Goal: Task Accomplishment & Management: Complete application form

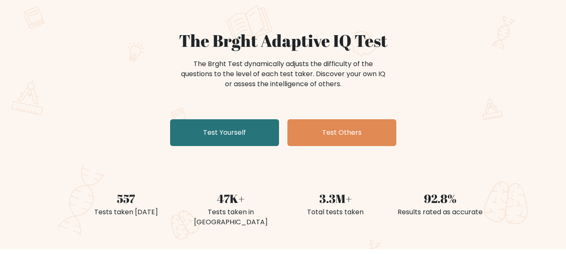
scroll to position [53, 0]
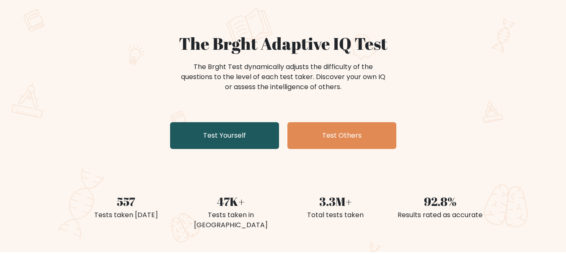
click at [268, 129] on link "Test Yourself" at bounding box center [224, 135] width 109 height 27
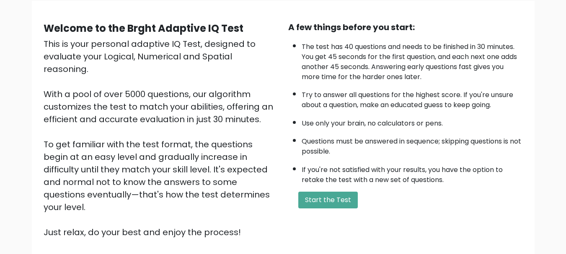
scroll to position [67, 0]
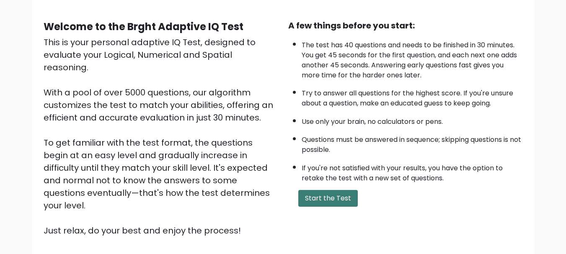
click at [336, 196] on button "Start the Test" at bounding box center [329, 198] width 60 height 17
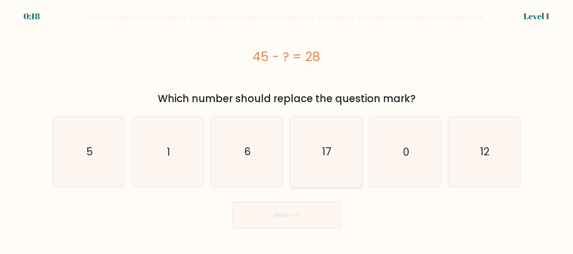
click at [321, 162] on icon "17" at bounding box center [326, 152] width 70 height 70
click at [287, 130] on input "d. 17" at bounding box center [286, 128] width 0 height 2
radio input "true"
click at [299, 216] on icon at bounding box center [293, 215] width 11 height 5
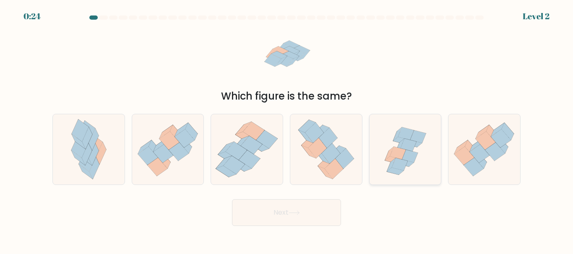
click at [401, 142] on icon at bounding box center [399, 145] width 9 height 13
click at [287, 130] on input "e." at bounding box center [286, 128] width 0 height 2
radio input "true"
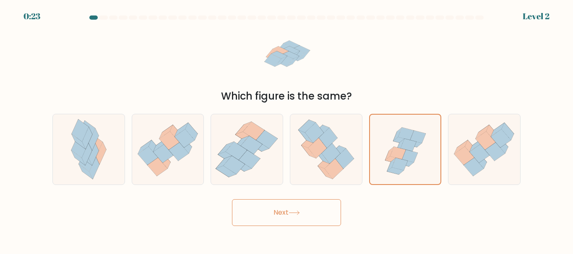
click at [300, 215] on icon at bounding box center [293, 213] width 11 height 5
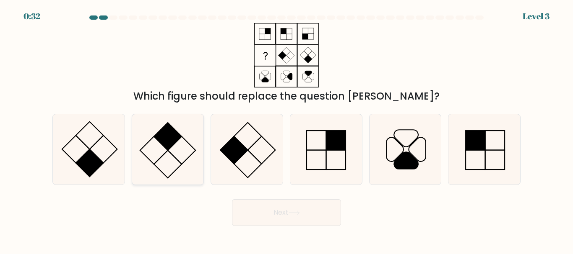
click at [180, 150] on icon at bounding box center [167, 149] width 70 height 70
click at [286, 130] on input "b." at bounding box center [286, 128] width 0 height 2
radio input "true"
click at [308, 203] on button "Next" at bounding box center [286, 213] width 109 height 27
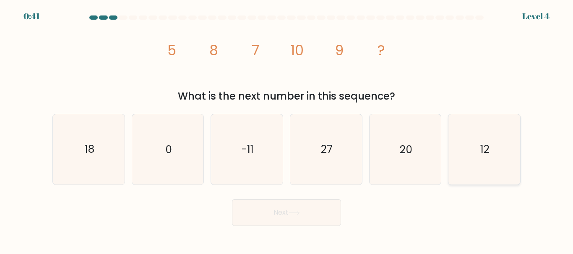
click at [495, 154] on icon "12" at bounding box center [484, 149] width 70 height 70
click at [287, 130] on input "f. 12" at bounding box center [286, 128] width 0 height 2
radio input "true"
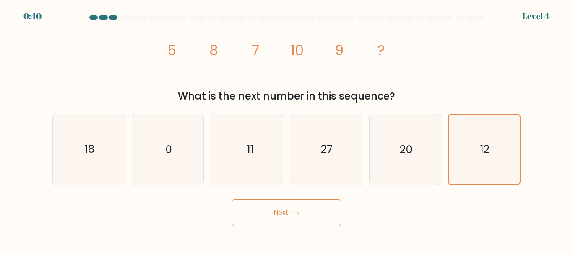
click at [321, 208] on button "Next" at bounding box center [286, 213] width 109 height 27
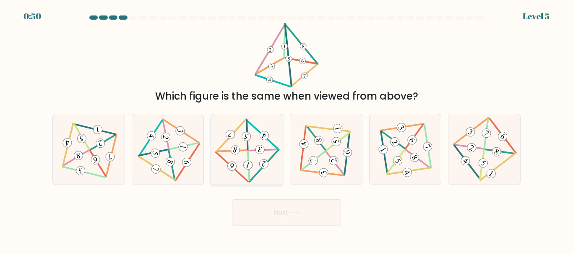
click at [256, 148] on 828 at bounding box center [259, 149] width 11 height 11
click at [286, 130] on input "c." at bounding box center [286, 128] width 0 height 2
radio input "true"
click at [285, 223] on button "Next" at bounding box center [286, 213] width 109 height 27
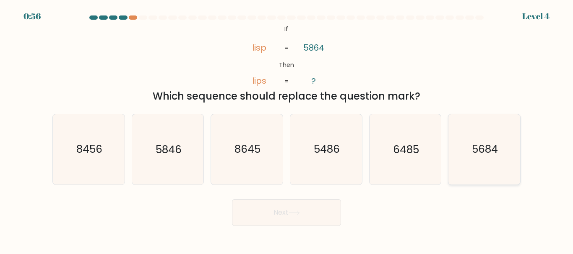
click at [481, 148] on text "5684" at bounding box center [485, 150] width 26 height 15
click at [287, 130] on input "f. 5684" at bounding box center [286, 128] width 0 height 2
radio input "true"
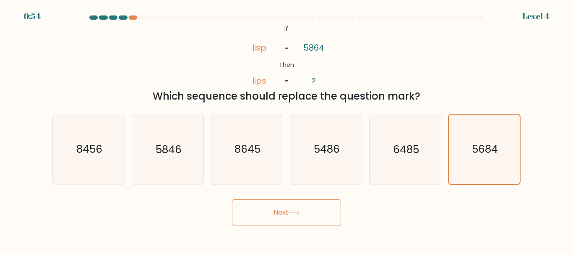
click at [262, 210] on button "Next" at bounding box center [286, 213] width 109 height 27
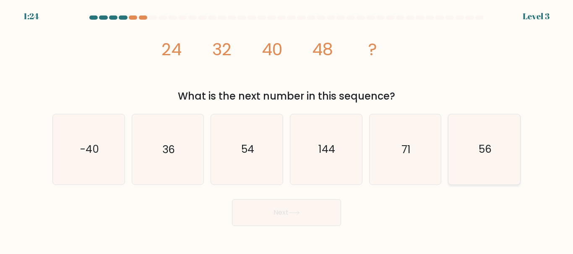
click at [491, 145] on text "56" at bounding box center [484, 150] width 13 height 15
click at [287, 130] on input "f. 56" at bounding box center [286, 128] width 0 height 2
radio input "true"
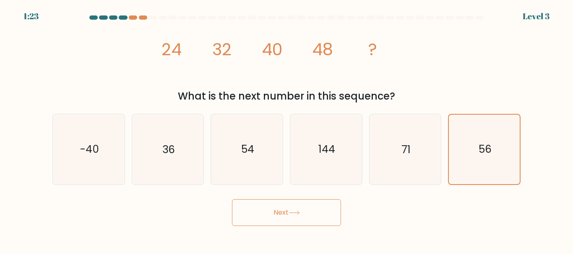
click at [260, 221] on button "Next" at bounding box center [286, 213] width 109 height 27
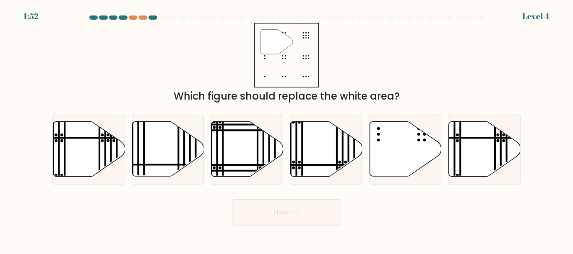
click at [306, 44] on icon """ at bounding box center [286, 55] width 65 height 65
click at [407, 134] on icon at bounding box center [405, 149] width 72 height 55
click at [287, 130] on input "e." at bounding box center [286, 128] width 0 height 2
radio input "true"
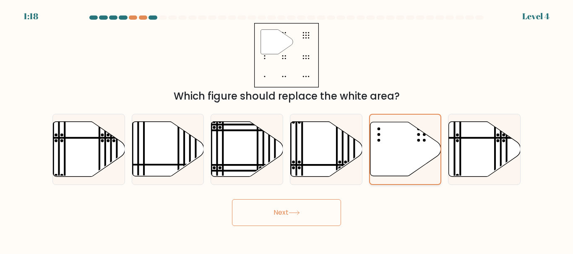
click at [393, 148] on icon at bounding box center [405, 149] width 71 height 54
click at [287, 130] on input "e." at bounding box center [286, 128] width 0 height 2
click at [308, 212] on button "Next" at bounding box center [286, 213] width 109 height 27
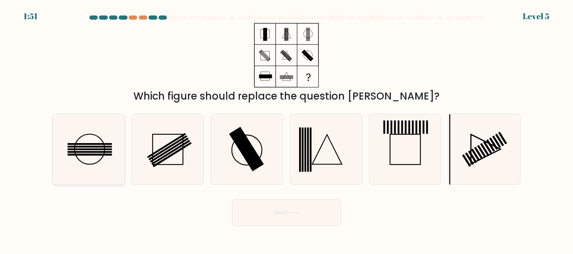
click at [94, 151] on rect at bounding box center [90, 150] width 44 height 2
click at [286, 130] on input "a." at bounding box center [286, 128] width 0 height 2
radio input "true"
click at [277, 211] on button "Next" at bounding box center [286, 213] width 109 height 27
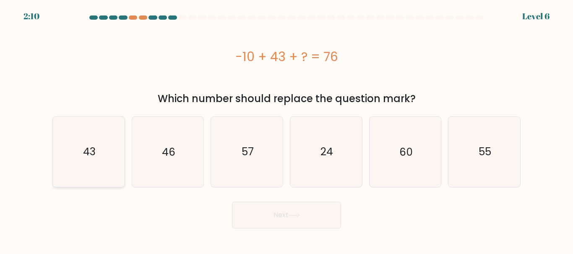
click at [117, 139] on icon "43" at bounding box center [89, 152] width 70 height 70
click at [286, 130] on input "a. 43" at bounding box center [286, 128] width 0 height 2
radio input "true"
click at [300, 217] on icon at bounding box center [293, 215] width 11 height 5
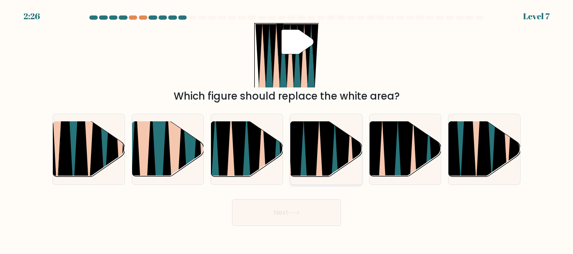
click at [330, 148] on icon at bounding box center [327, 179] width 16 height 143
click at [287, 130] on input "d." at bounding box center [286, 128] width 0 height 2
radio input "true"
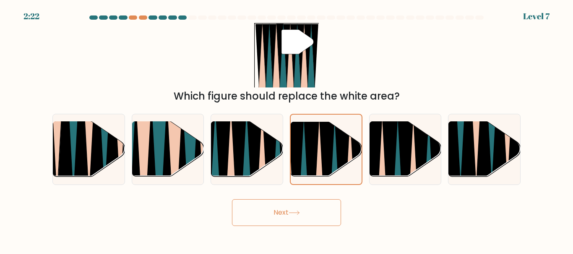
click at [300, 215] on icon at bounding box center [293, 213] width 11 height 5
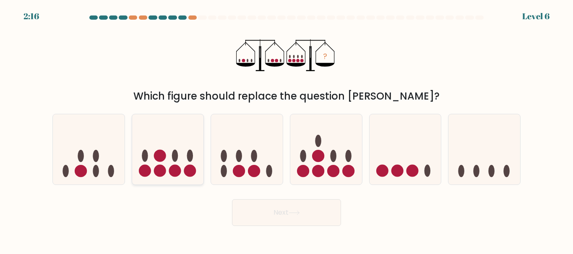
click at [174, 154] on ellipse at bounding box center [175, 156] width 6 height 12
click at [286, 130] on input "b." at bounding box center [286, 128] width 0 height 2
radio input "true"
click at [304, 210] on button "Next" at bounding box center [286, 213] width 109 height 27
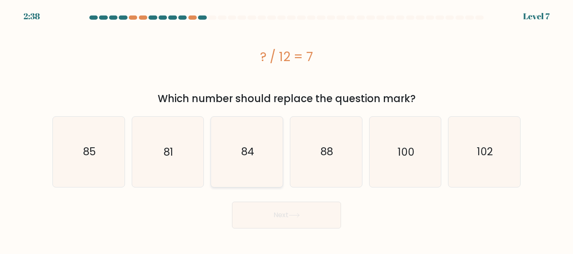
click at [241, 161] on icon "84" at bounding box center [247, 152] width 70 height 70
click at [286, 130] on input "c. 84" at bounding box center [286, 128] width 0 height 2
radio input "true"
click at [275, 216] on button "Next" at bounding box center [286, 215] width 109 height 27
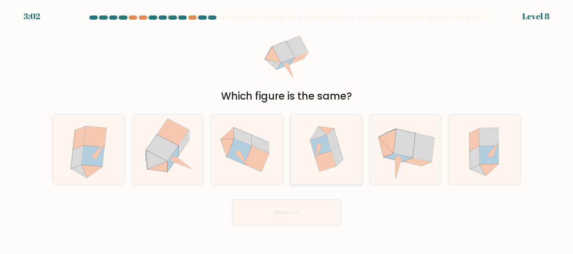
click at [327, 144] on icon at bounding box center [320, 145] width 21 height 21
click at [287, 130] on input "d." at bounding box center [286, 128] width 0 height 2
radio input "true"
click at [287, 220] on button "Next" at bounding box center [286, 213] width 109 height 27
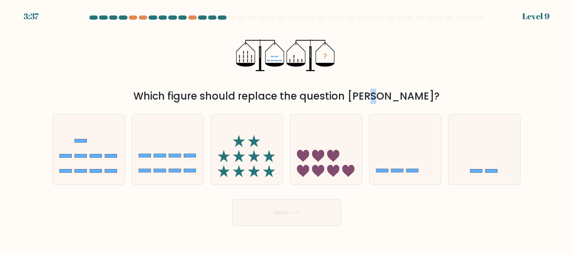
click at [329, 96] on div "Which figure should replace the question mark?" at bounding box center [286, 96] width 458 height 15
click at [352, 80] on div "? Which figure should replace the question mark?" at bounding box center [286, 63] width 478 height 81
click at [389, 157] on icon at bounding box center [405, 149] width 72 height 59
click at [287, 130] on input "e." at bounding box center [286, 128] width 0 height 2
radio input "true"
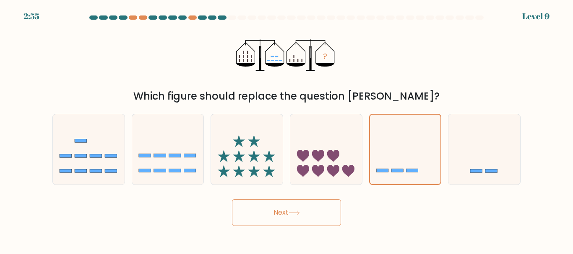
click at [325, 205] on button "Next" at bounding box center [286, 213] width 109 height 27
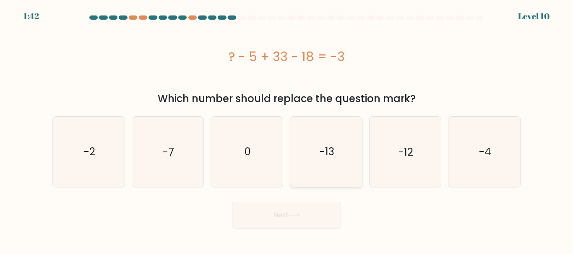
click at [320, 139] on icon "-13" at bounding box center [326, 152] width 70 height 70
click at [287, 130] on input "d. -13" at bounding box center [286, 128] width 0 height 2
radio input "true"
click at [283, 208] on button "Next" at bounding box center [286, 215] width 109 height 27
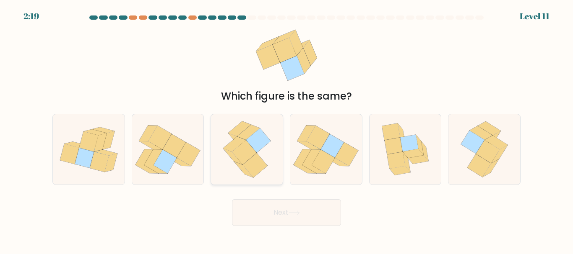
click at [264, 145] on icon at bounding box center [258, 141] width 25 height 24
click at [286, 130] on input "c." at bounding box center [286, 128] width 0 height 2
radio input "true"
click at [291, 213] on icon at bounding box center [293, 213] width 11 height 5
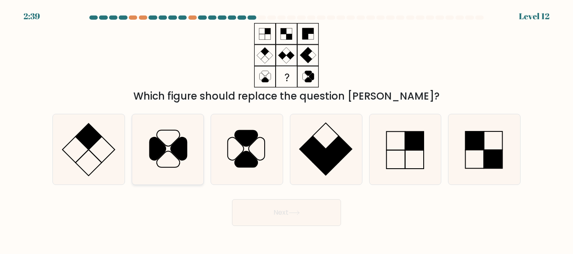
click at [167, 150] on icon at bounding box center [167, 149] width 70 height 70
click at [286, 130] on input "b." at bounding box center [286, 128] width 0 height 2
radio input "true"
click at [266, 209] on button "Next" at bounding box center [286, 213] width 109 height 27
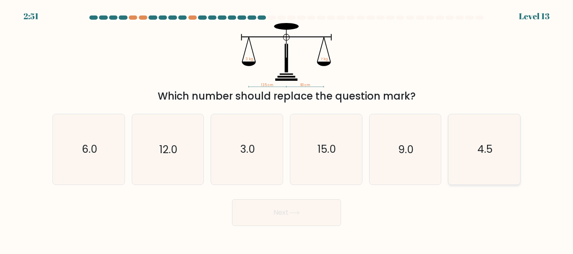
click at [488, 146] on text "4.5" at bounding box center [484, 150] width 15 height 15
click at [287, 130] on input "f. 4.5" at bounding box center [286, 128] width 0 height 2
radio input "true"
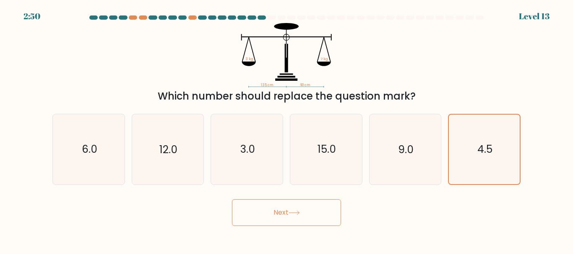
click at [277, 216] on button "Next" at bounding box center [286, 213] width 109 height 27
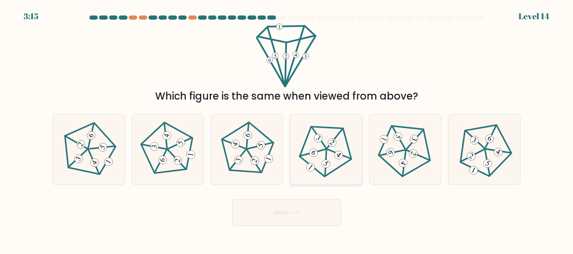
click at [304, 128] on icon at bounding box center [326, 150] width 56 height 56
click at [287, 128] on input "d." at bounding box center [286, 128] width 0 height 2
radio input "true"
click at [293, 217] on button "Next" at bounding box center [286, 213] width 109 height 27
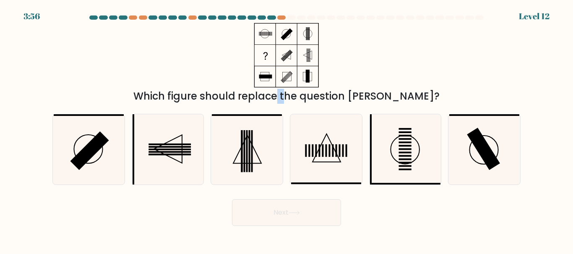
drag, startPoint x: 233, startPoint y: 97, endPoint x: 242, endPoint y: 91, distance: 10.6
click at [242, 91] on div "Which figure should replace the question mark?" at bounding box center [286, 96] width 458 height 15
click at [161, 151] on rect at bounding box center [169, 150] width 42 height 2
click at [286, 130] on input "b." at bounding box center [286, 128] width 0 height 2
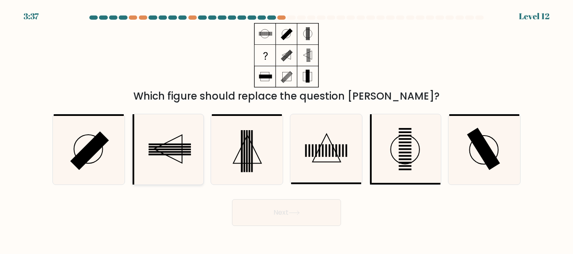
radio input "true"
click at [321, 164] on icon at bounding box center [326, 149] width 70 height 70
click at [287, 130] on input "d." at bounding box center [286, 128] width 0 height 2
radio input "true"
click at [300, 213] on icon at bounding box center [293, 213] width 11 height 5
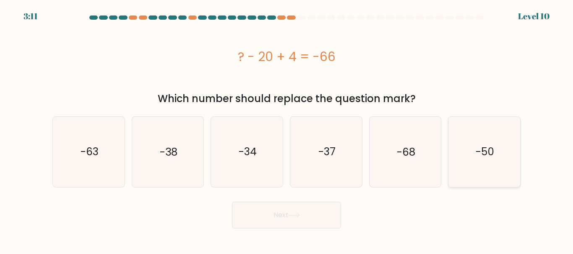
click at [467, 166] on icon "-50" at bounding box center [484, 152] width 70 height 70
click at [287, 130] on input "f. -50" at bounding box center [286, 128] width 0 height 2
radio input "true"
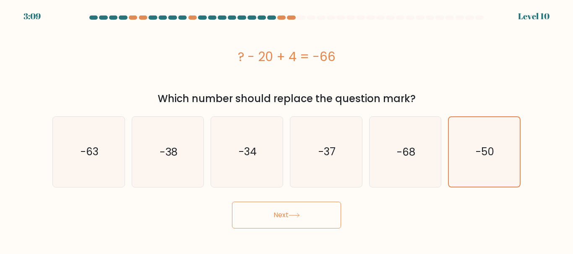
click at [257, 216] on button "Next" at bounding box center [286, 215] width 109 height 27
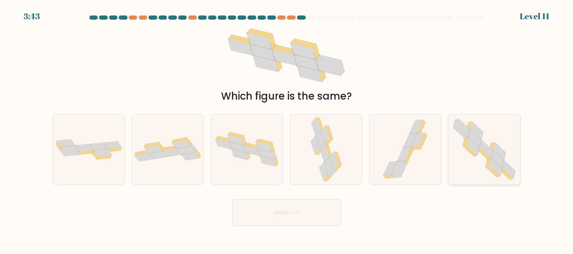
click at [463, 148] on icon at bounding box center [483, 149] width 71 height 70
click at [287, 130] on input "f." at bounding box center [286, 128] width 0 height 2
radio input "true"
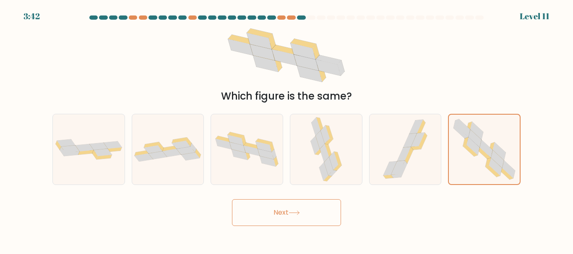
click at [280, 202] on button "Next" at bounding box center [286, 213] width 109 height 27
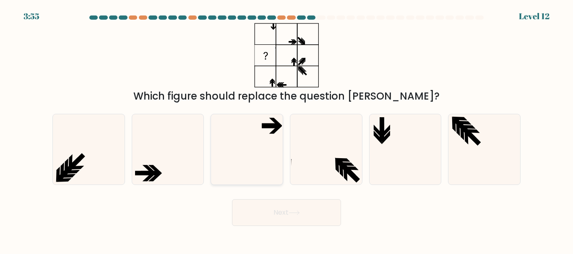
click at [237, 146] on icon at bounding box center [247, 149] width 70 height 70
click at [286, 130] on input "c." at bounding box center [286, 128] width 0 height 2
radio input "true"
click at [280, 214] on button "Next" at bounding box center [286, 213] width 109 height 27
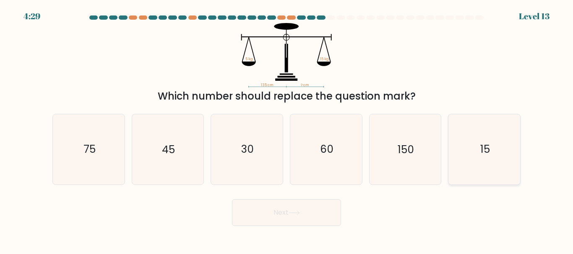
click at [466, 142] on icon "15" at bounding box center [484, 149] width 70 height 70
click at [287, 130] on input "f. 15" at bounding box center [286, 128] width 0 height 2
radio input "true"
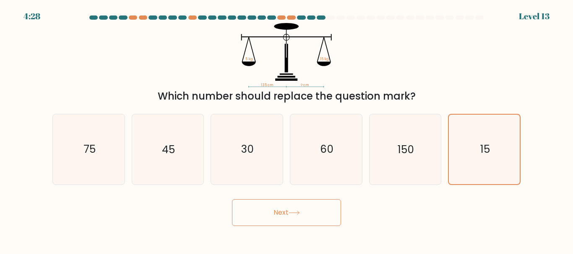
click at [309, 221] on button "Next" at bounding box center [286, 213] width 109 height 27
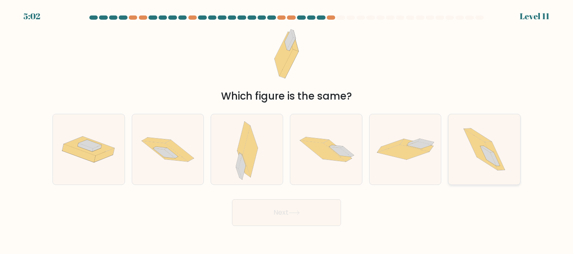
click at [472, 138] on icon at bounding box center [481, 150] width 34 height 41
click at [287, 130] on input "f." at bounding box center [286, 128] width 0 height 2
radio input "true"
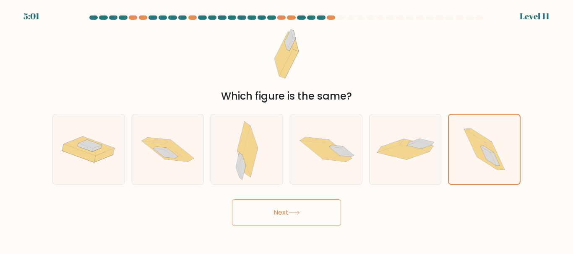
click at [319, 216] on button "Next" at bounding box center [286, 213] width 109 height 27
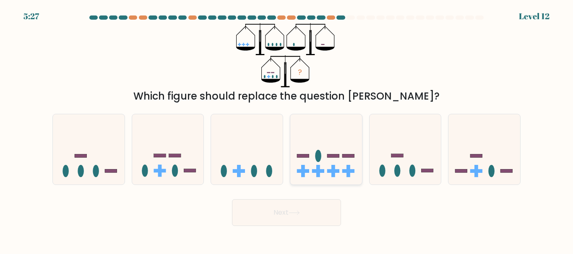
click at [312, 145] on icon at bounding box center [326, 149] width 72 height 59
click at [287, 130] on input "d." at bounding box center [286, 128] width 0 height 2
radio input "true"
click at [309, 215] on button "Next" at bounding box center [286, 213] width 109 height 27
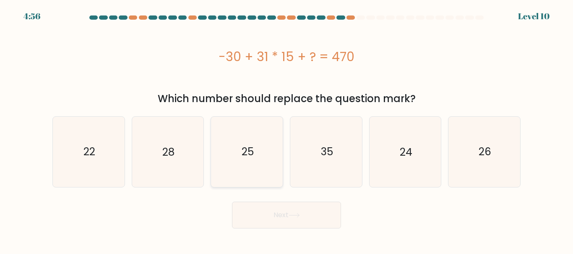
click at [262, 177] on icon "25" at bounding box center [247, 152] width 70 height 70
click at [286, 130] on input "c. 25" at bounding box center [286, 128] width 0 height 2
radio input "true"
click at [284, 211] on button "Next" at bounding box center [286, 215] width 109 height 27
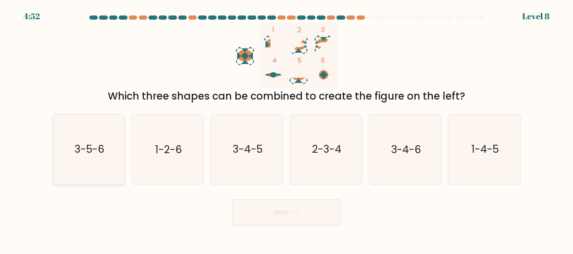
click at [104, 151] on text "3-5-6" at bounding box center [89, 150] width 30 height 15
click at [286, 130] on input "a. 3-5-6" at bounding box center [286, 128] width 0 height 2
radio input "true"
click at [311, 208] on button "Next" at bounding box center [286, 213] width 109 height 27
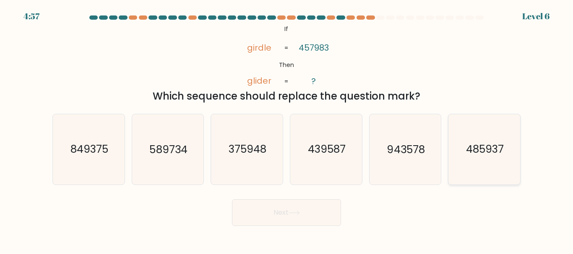
click at [488, 160] on icon "485937" at bounding box center [484, 149] width 70 height 70
click at [287, 130] on input "f. 485937" at bounding box center [286, 128] width 0 height 2
radio input "true"
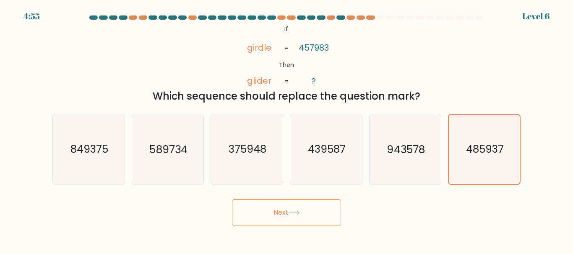
click at [325, 209] on button "Next" at bounding box center [286, 213] width 109 height 27
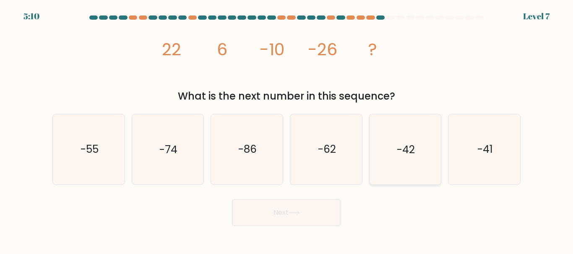
click at [399, 181] on icon "-42" at bounding box center [405, 149] width 70 height 70
click at [287, 130] on input "e. -42" at bounding box center [286, 128] width 0 height 2
radio input "true"
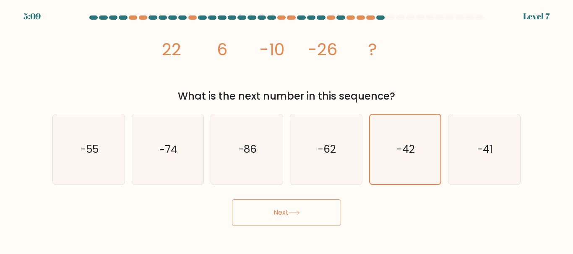
click at [287, 212] on button "Next" at bounding box center [286, 213] width 109 height 27
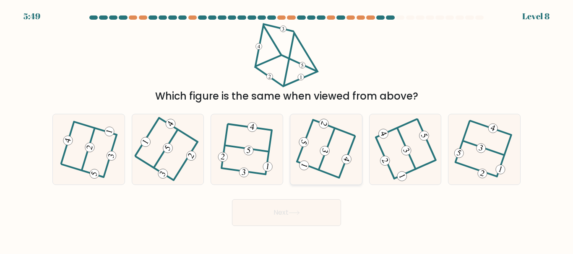
click at [337, 147] on icon at bounding box center [326, 150] width 56 height 56
click at [287, 130] on input "d." at bounding box center [286, 128] width 0 height 2
radio input "true"
click at [297, 221] on button "Next" at bounding box center [286, 213] width 109 height 27
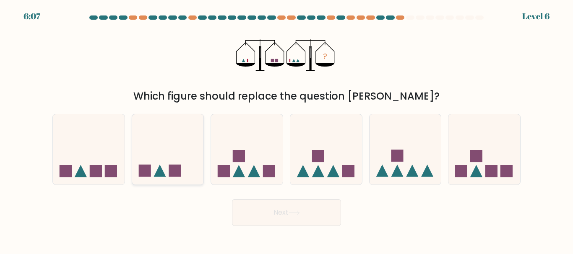
click at [164, 158] on icon at bounding box center [168, 149] width 72 height 59
click at [286, 130] on input "b." at bounding box center [286, 128] width 0 height 2
radio input "true"
click at [314, 209] on button "Next" at bounding box center [286, 213] width 109 height 27
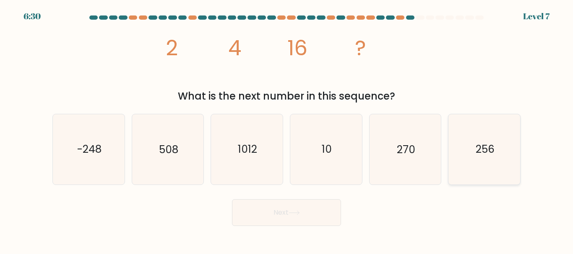
click at [470, 135] on icon "256" at bounding box center [484, 149] width 70 height 70
click at [287, 130] on input "f. 256" at bounding box center [286, 128] width 0 height 2
radio input "true"
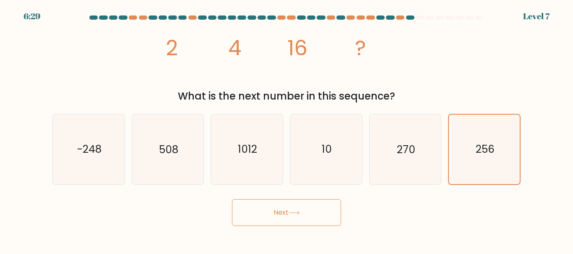
click at [327, 211] on button "Next" at bounding box center [286, 213] width 109 height 27
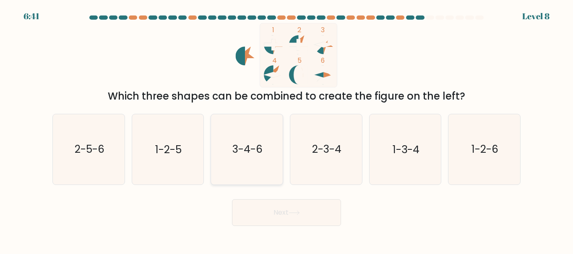
click at [239, 151] on text "3-4-6" at bounding box center [247, 150] width 30 height 15
click at [286, 130] on input "c. 3-4-6" at bounding box center [286, 128] width 0 height 2
radio input "true"
click at [254, 206] on button "Next" at bounding box center [286, 213] width 109 height 27
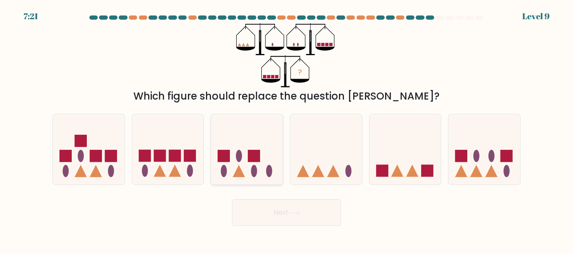
click at [250, 157] on rect at bounding box center [254, 156] width 12 height 12
click at [286, 130] on input "c." at bounding box center [286, 128] width 0 height 2
radio input "true"
click at [283, 205] on button "Next" at bounding box center [286, 213] width 109 height 27
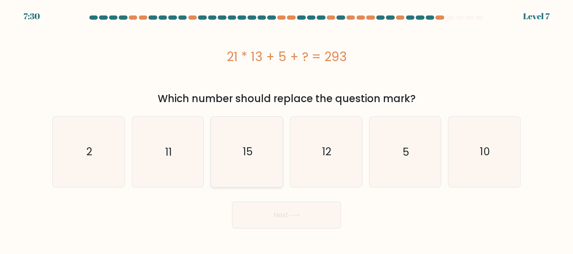
click at [247, 184] on icon "15" at bounding box center [247, 152] width 70 height 70
click at [286, 130] on input "c. 15" at bounding box center [286, 128] width 0 height 2
radio input "true"
click at [275, 224] on button "Next" at bounding box center [286, 215] width 109 height 27
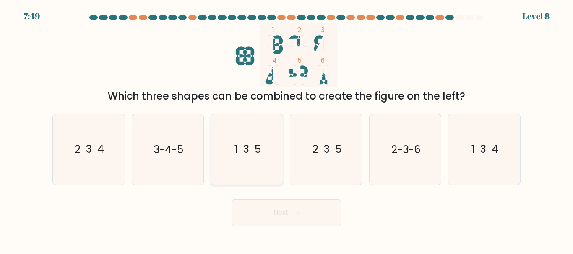
click at [274, 129] on icon "1-3-5" at bounding box center [247, 149] width 70 height 70
click at [286, 129] on input "c. 1-3-5" at bounding box center [286, 128] width 0 height 2
radio input "true"
click at [300, 211] on icon at bounding box center [293, 213] width 11 height 5
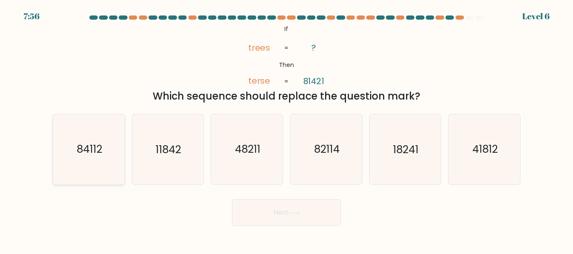
click at [87, 150] on text "84112" at bounding box center [89, 150] width 26 height 15
click at [286, 130] on input "a. 84112" at bounding box center [286, 128] width 0 height 2
radio input "true"
click at [293, 221] on button "Next" at bounding box center [286, 213] width 109 height 27
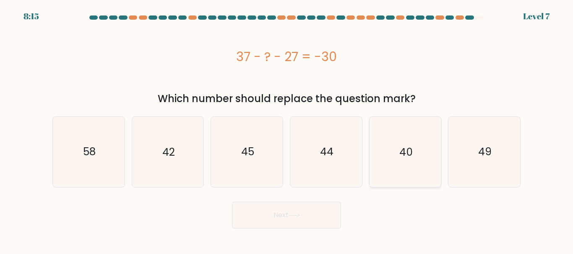
click at [400, 149] on text "40" at bounding box center [405, 152] width 13 height 15
click at [287, 130] on input "e. 40" at bounding box center [286, 128] width 0 height 2
radio input "true"
click at [294, 208] on button "Next" at bounding box center [286, 215] width 109 height 27
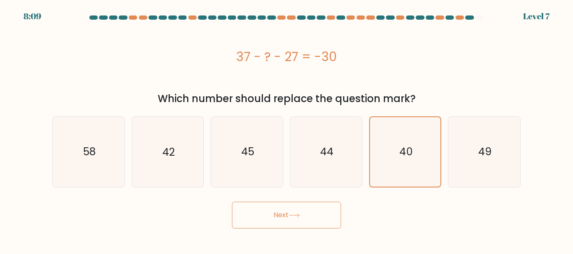
click at [303, 218] on button "Next" at bounding box center [286, 215] width 109 height 27
click at [462, 163] on icon "49" at bounding box center [484, 152] width 70 height 70
click at [287, 130] on input "f. 49" at bounding box center [286, 128] width 0 height 2
radio input "true"
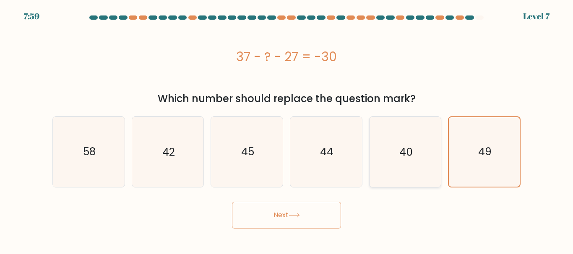
click at [424, 154] on icon "40" at bounding box center [405, 152] width 70 height 70
click at [287, 130] on input "e. 40" at bounding box center [286, 128] width 0 height 2
radio input "true"
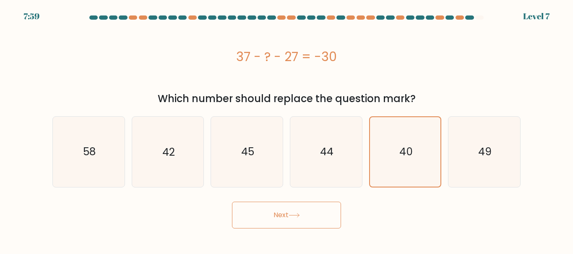
click at [319, 207] on button "Next" at bounding box center [286, 215] width 109 height 27
click at [301, 211] on button "Next" at bounding box center [286, 215] width 109 height 27
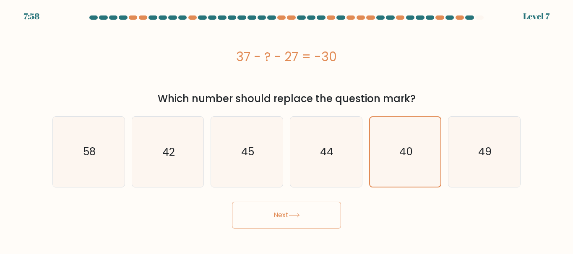
click at [301, 211] on button "Next" at bounding box center [286, 215] width 109 height 27
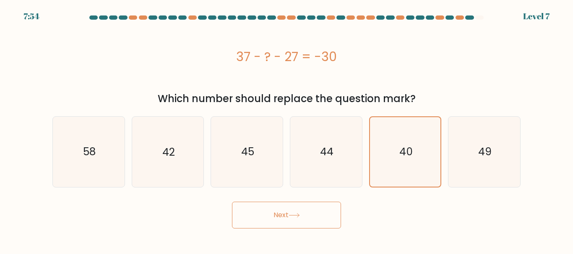
click at [301, 211] on button "Next" at bounding box center [286, 215] width 109 height 27
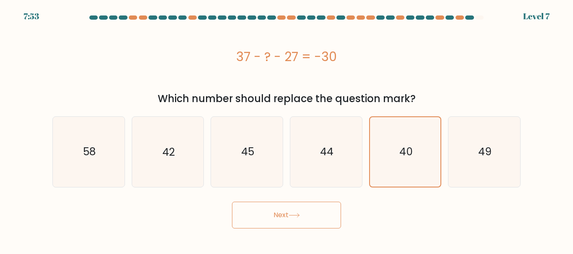
click at [301, 211] on button "Next" at bounding box center [286, 215] width 109 height 27
click at [311, 170] on icon "44" at bounding box center [326, 152] width 70 height 70
click at [287, 130] on input "d. 44" at bounding box center [286, 128] width 0 height 2
radio input "true"
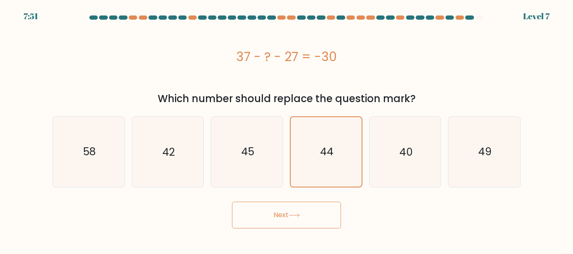
click at [306, 206] on button "Next" at bounding box center [286, 215] width 109 height 27
click at [422, 140] on icon "40" at bounding box center [405, 152] width 70 height 70
click at [287, 130] on input "e. 40" at bounding box center [286, 128] width 0 height 2
radio input "true"
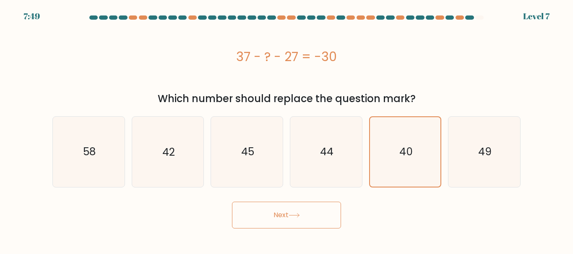
click at [305, 219] on button "Next" at bounding box center [286, 215] width 109 height 27
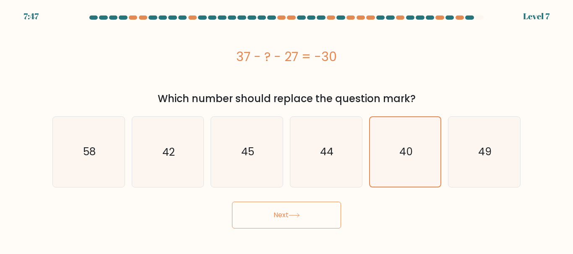
click at [305, 219] on button "Next" at bounding box center [286, 215] width 109 height 27
click at [459, 18] on div at bounding box center [459, 18] width 8 height 4
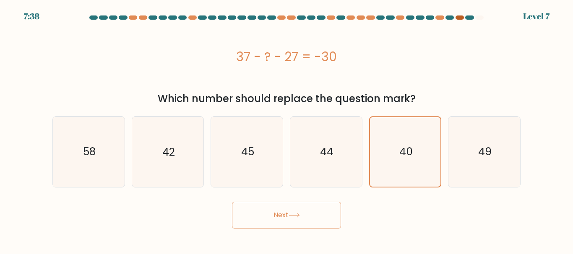
click at [459, 18] on div at bounding box center [459, 18] width 8 height 4
click at [309, 212] on button "Next" at bounding box center [286, 215] width 109 height 27
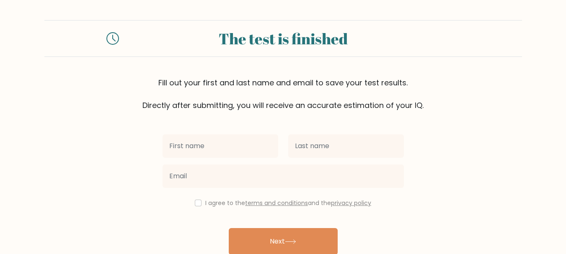
click at [345, 92] on div "Fill out your first and last name and email to save your test results. Directly…" at bounding box center [283, 94] width 478 height 34
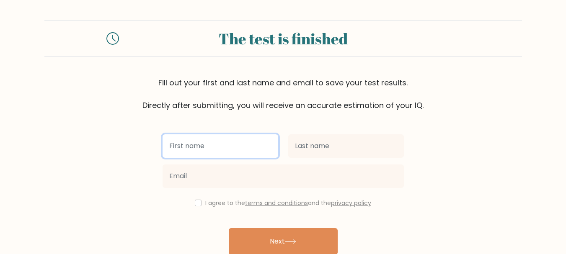
click at [206, 140] on input "text" at bounding box center [221, 146] width 116 height 23
type input "Mouad"
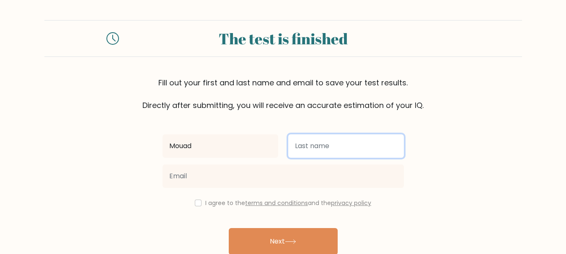
click at [351, 137] on input "text" at bounding box center [346, 146] width 116 height 23
type input "Wins"
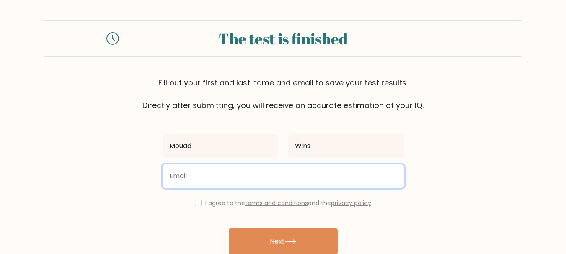
click at [176, 180] on input "email" at bounding box center [283, 176] width 241 height 23
drag, startPoint x: 204, startPoint y: 175, endPoint x: 208, endPoint y: 177, distance: 4.5
click at [208, 177] on input "mouadwins@gmail.com" at bounding box center [283, 176] width 241 height 23
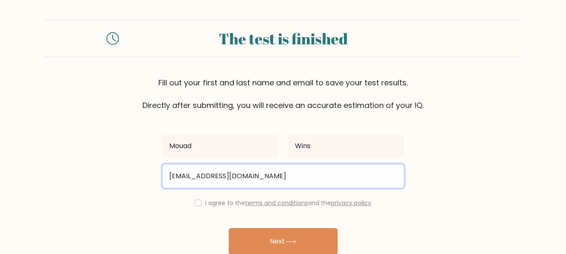
click at [208, 177] on input "mouadwins@gmail.com" at bounding box center [283, 176] width 241 height 23
type input "mouadwins37@gmail.com"
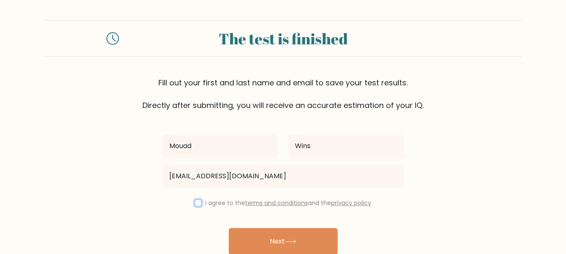
click at [197, 200] on input "checkbox" at bounding box center [198, 203] width 7 height 7
checkbox input "true"
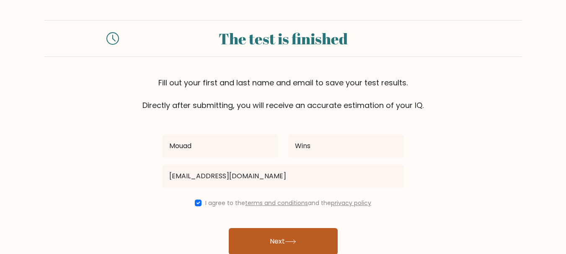
click at [278, 244] on button "Next" at bounding box center [283, 242] width 109 height 27
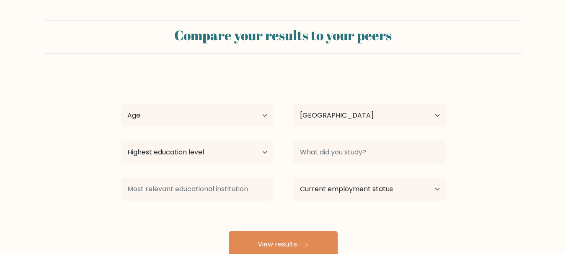
select select "MA"
click at [247, 117] on select "Age Under [DEMOGRAPHIC_DATA] [DEMOGRAPHIC_DATA] [DEMOGRAPHIC_DATA] [DEMOGRAPHIC…" at bounding box center [197, 115] width 153 height 23
select select "25_34"
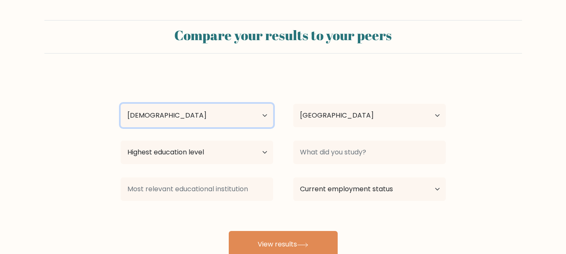
click at [121, 104] on select "Age Under 18 years old 18-24 years old 25-34 years old 35-44 years old 45-54 ye…" at bounding box center [197, 115] width 153 height 23
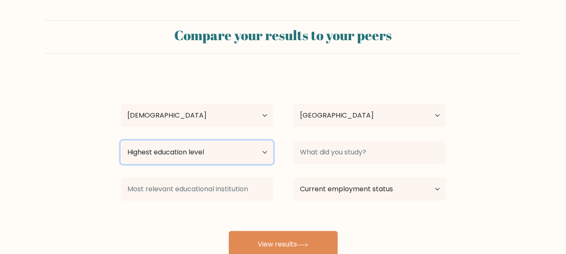
click at [204, 153] on select "Highest education level No schooling Primary Lower Secondary Upper Secondary Oc…" at bounding box center [197, 152] width 153 height 23
select select "bachelors_degree"
click at [121, 141] on select "Highest education level No schooling Primary Lower Secondary Upper Secondary Oc…" at bounding box center [197, 152] width 153 height 23
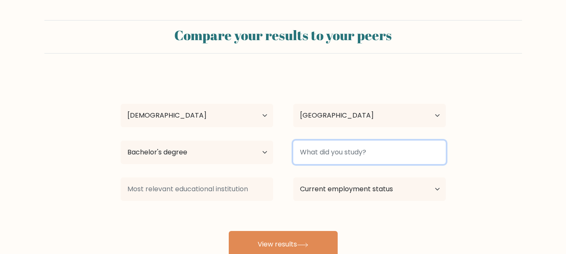
click at [349, 151] on input at bounding box center [369, 152] width 153 height 23
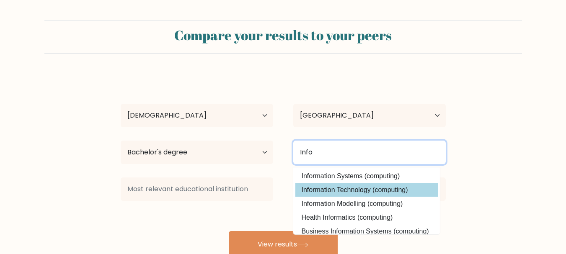
type input "Info"
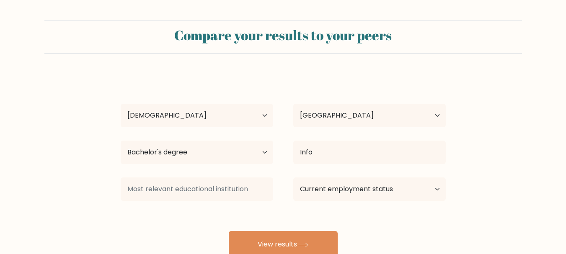
click at [343, 190] on div "Mouad Wins Age Under 18 years old 18-24 years old 25-34 years old 35-44 years o…" at bounding box center [283, 166] width 335 height 184
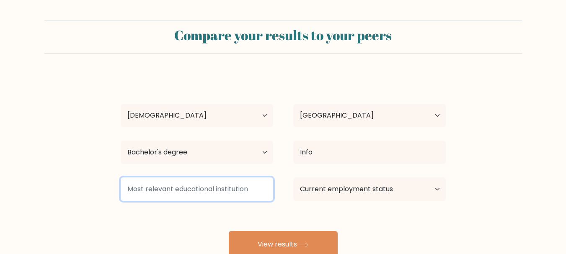
click at [234, 186] on input at bounding box center [197, 189] width 153 height 23
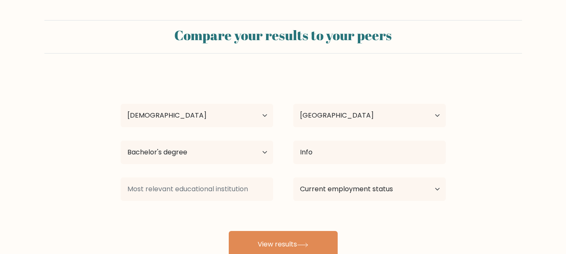
click at [44, 197] on form "Compare your results to your peers Mouad Wins Age Under 18 years old 18-24 year…" at bounding box center [283, 139] width 566 height 238
click at [356, 195] on select "Current employment status Employed Student Retired Other / prefer not to answer" at bounding box center [369, 189] width 153 height 23
select select "employed"
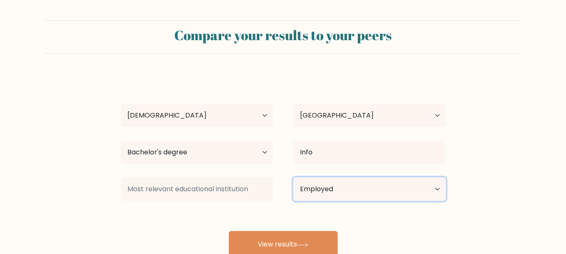
click at [293, 178] on select "Current employment status Employed Student Retired Other / prefer not to answer" at bounding box center [369, 189] width 153 height 23
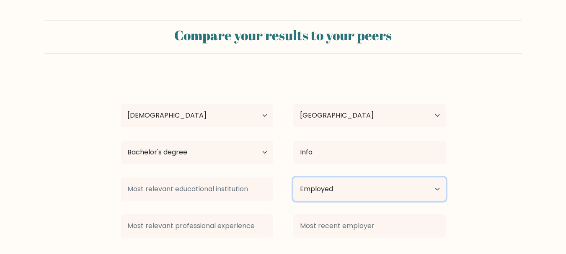
click at [372, 190] on select "Current employment status Employed Student Retired Other / prefer not to answer" at bounding box center [369, 189] width 153 height 23
click at [293, 178] on select "Current employment status Employed Student Retired Other / prefer not to answer" at bounding box center [369, 189] width 153 height 23
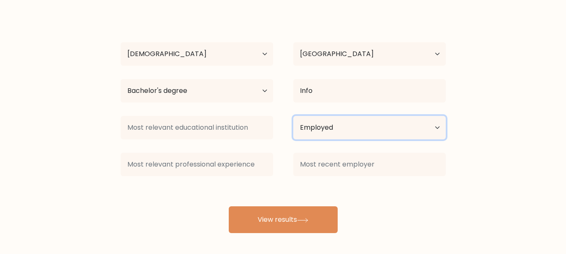
scroll to position [63, 0]
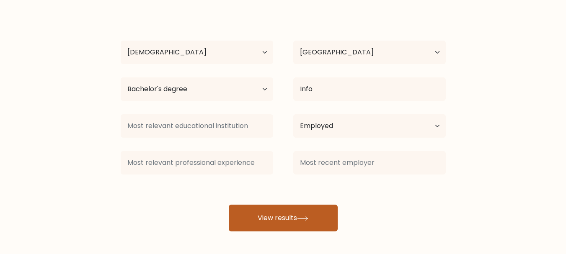
click at [276, 208] on button "View results" at bounding box center [283, 218] width 109 height 27
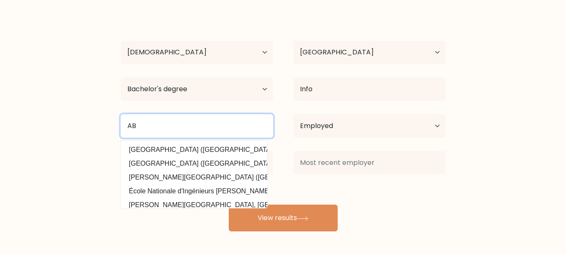
type input "A"
type input "U"
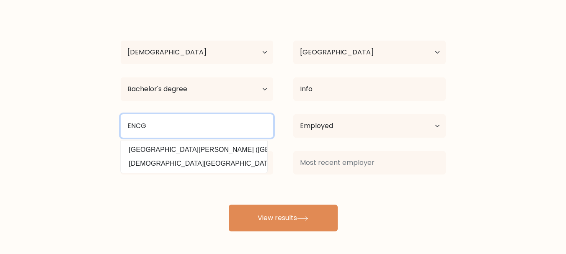
type input "ENCG"
click at [229, 205] on button "View results" at bounding box center [283, 218] width 109 height 27
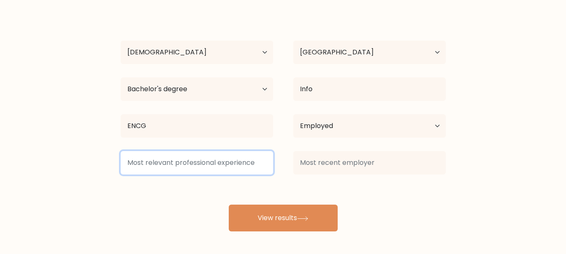
click at [204, 164] on input at bounding box center [197, 162] width 153 height 23
type input "J"
type input "B"
type input "TGCC"
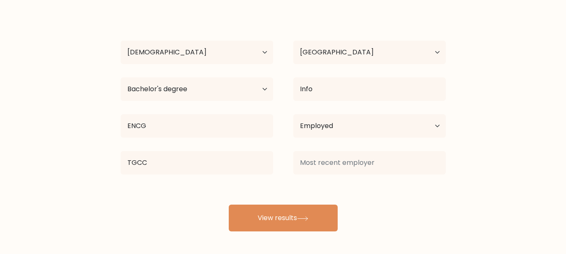
click at [370, 201] on div "Mouad Wins Age Under 18 years old 18-24 years old 25-34 years old 35-44 years o…" at bounding box center [283, 120] width 335 height 221
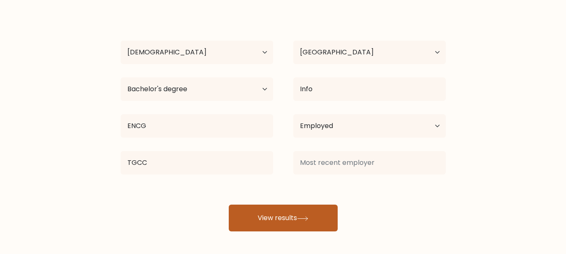
click at [327, 213] on button "View results" at bounding box center [283, 218] width 109 height 27
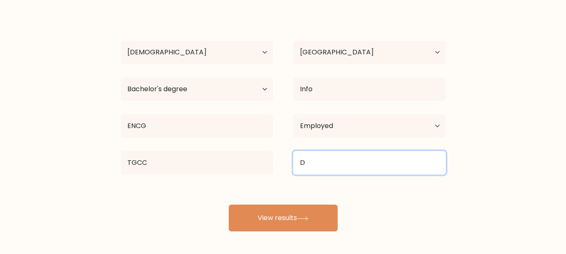
click at [340, 159] on input "D" at bounding box center [369, 162] width 153 height 23
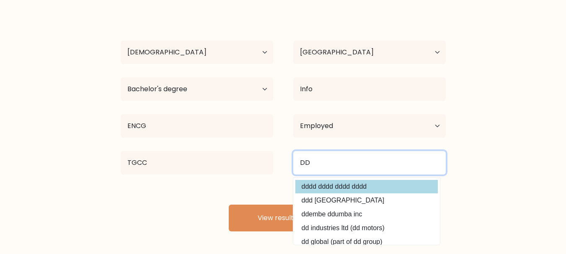
type input "DD"
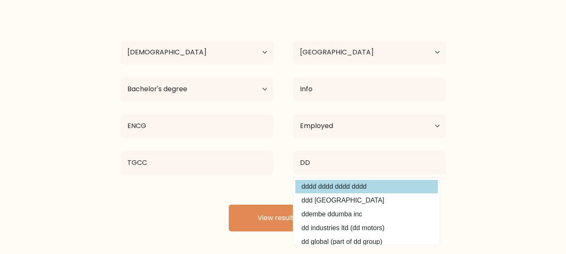
click at [304, 188] on div "Mouad Wins Age Under 18 years old 18-24 years old 25-34 years old 35-44 years o…" at bounding box center [283, 120] width 335 height 221
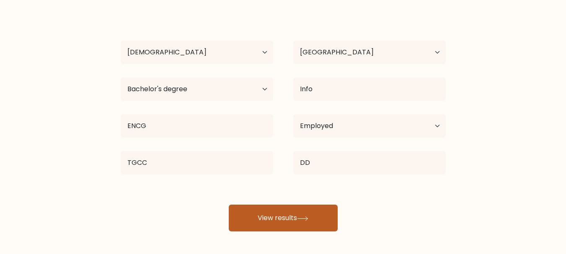
click at [278, 211] on button "View results" at bounding box center [283, 218] width 109 height 27
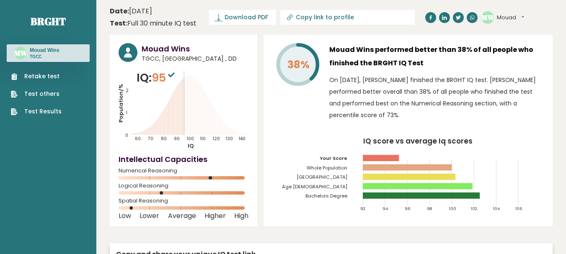
click at [523, 16] on button "Mouad" at bounding box center [510, 17] width 27 height 8
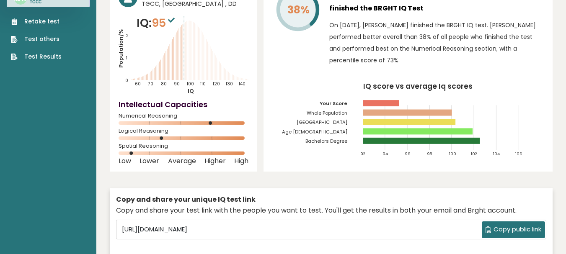
scroll to position [76, 0]
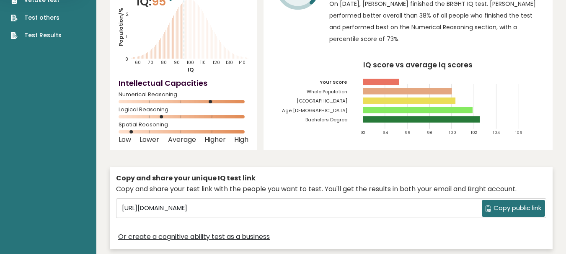
click at [125, 123] on span "Spatial Reasoning" at bounding box center [184, 124] width 130 height 3
copy div "Spatial Reasoning"
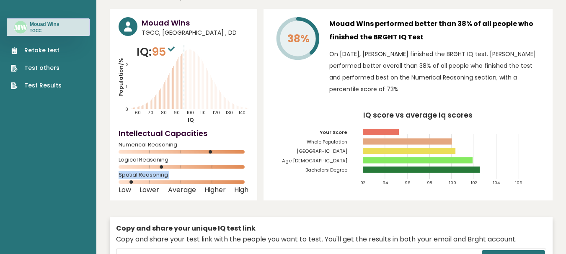
scroll to position [9, 0]
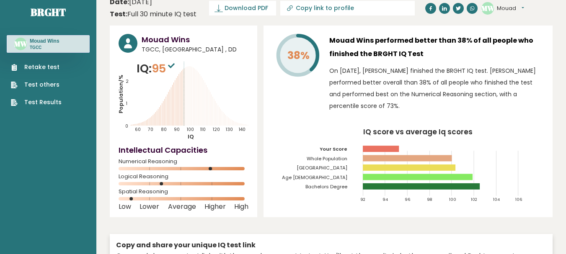
click at [250, 173] on div "Mouad Wins TGCC, Morocco , DD IQ: 95 Population/% IQ 0 1 2 60 70 80 90 100 110 …" at bounding box center [184, 122] width 148 height 192
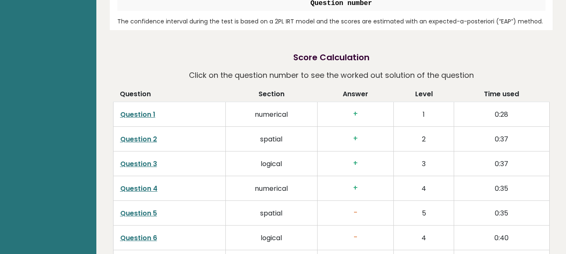
scroll to position [1252, 0]
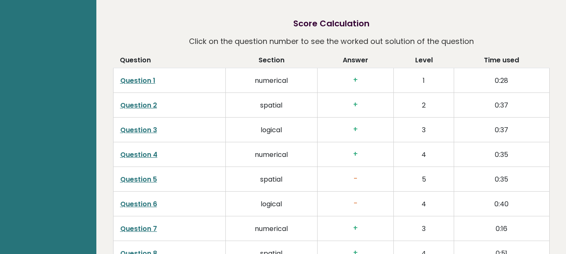
click at [358, 76] on h3 "+" at bounding box center [356, 80] width 62 height 9
click at [354, 76] on h3 "+" at bounding box center [356, 80] width 62 height 9
click at [146, 175] on link "Question 5" at bounding box center [138, 180] width 37 height 10
click at [152, 200] on link "Question 6" at bounding box center [138, 205] width 37 height 10
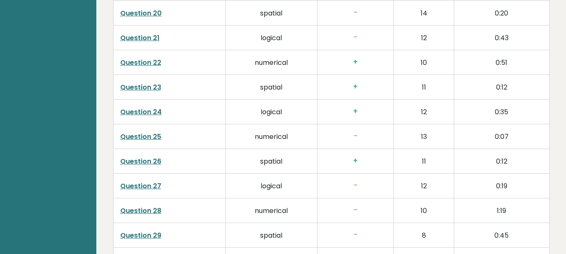
scroll to position [1818, 0]
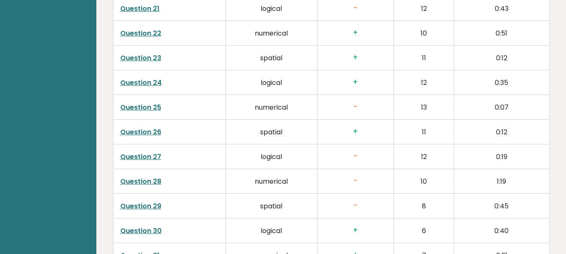
click at [128, 102] on td "Question 25" at bounding box center [169, 107] width 112 height 25
click at [130, 103] on link "Question 25" at bounding box center [140, 108] width 41 height 10
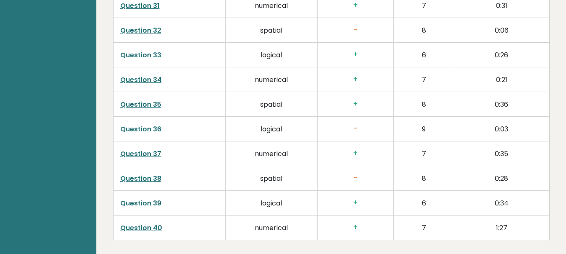
scroll to position [2070, 0]
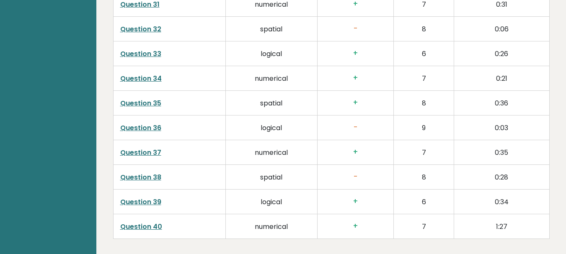
click at [142, 123] on link "Question 36" at bounding box center [140, 128] width 41 height 10
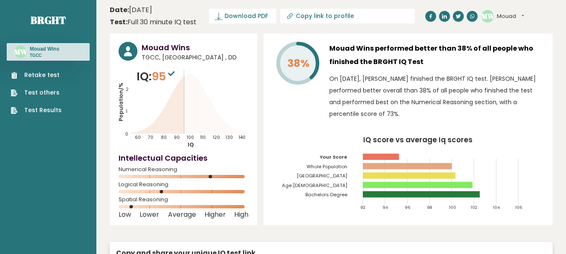
scroll to position [0, 0]
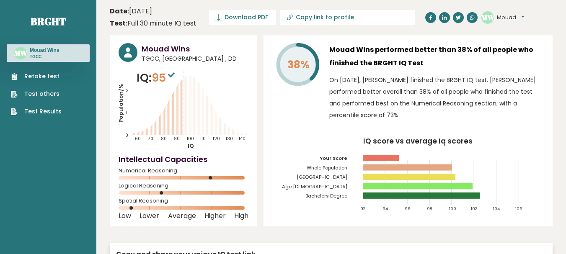
click at [182, 80] on icon "Population/% IQ 0 1 2 60 70 80 90 100 110 120 130 140" at bounding box center [184, 110] width 130 height 80
click at [240, 12] on link "Download PDF" at bounding box center [242, 17] width 67 height 15
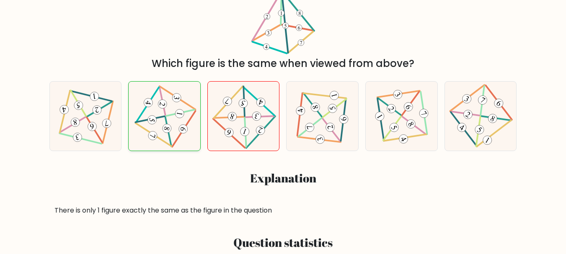
scroll to position [187, 0]
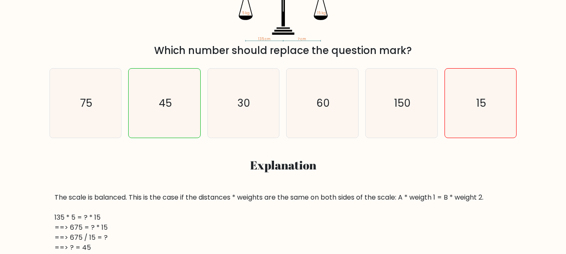
scroll to position [184, 0]
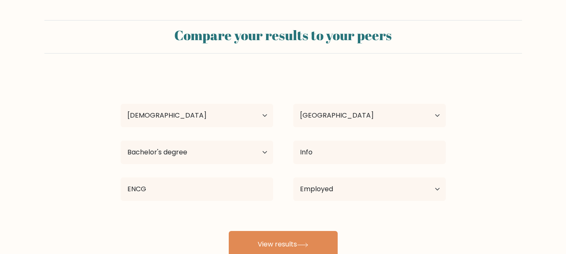
select select "25_34"
select select "MA"
select select "bachelors_degree"
select select "employed"
